Goal: Find specific page/section: Find specific page/section

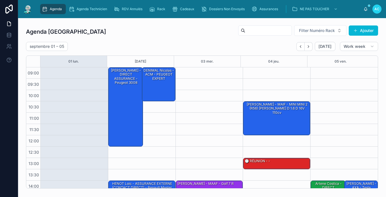
scroll to position [83, 0]
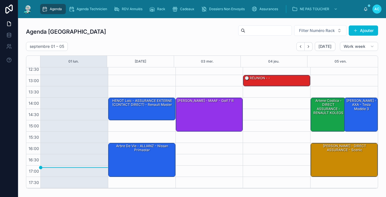
click at [23, 8] on img at bounding box center [28, 9] width 10 height 9
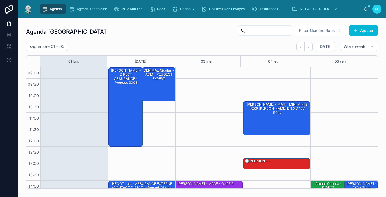
click at [25, 13] on img at bounding box center [28, 9] width 10 height 9
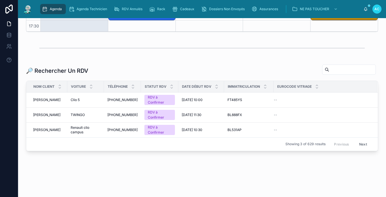
scroll to position [158, 0]
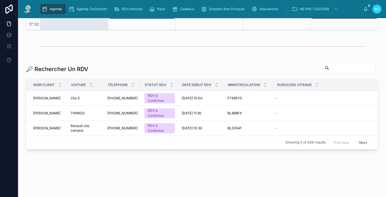
click at [329, 64] on input "text" at bounding box center [352, 68] width 46 height 8
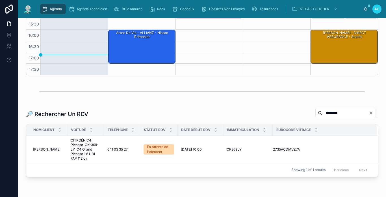
scroll to position [140, 0]
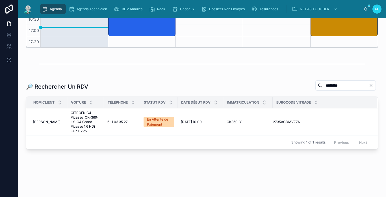
type input "********"
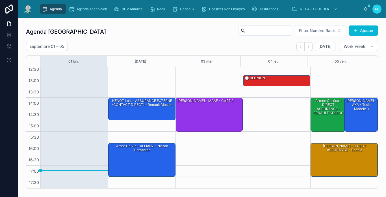
scroll to position [0, 0]
